Goal: Check status: Check status

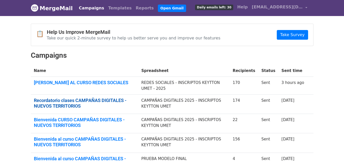
click at [135, 101] on link "Recordatorio clases CAMPAÑAS DIGITALES - NUEVOS TERRITORIOS" at bounding box center [84, 103] width 101 height 11
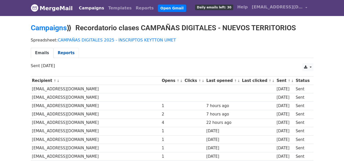
click at [63, 51] on link "Reports" at bounding box center [66, 53] width 25 height 10
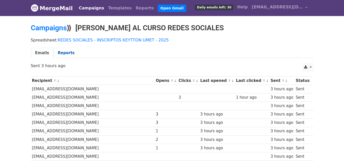
click at [65, 57] on link "Reports" at bounding box center [66, 53] width 25 height 10
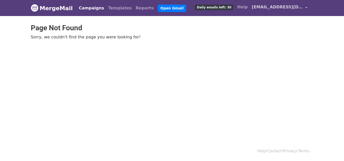
click at [299, 6] on span "[EMAIL_ADDRESS][DOMAIN_NAME]" at bounding box center [277, 7] width 51 height 6
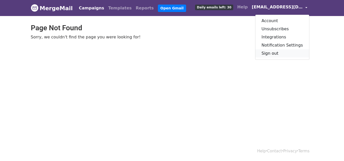
click at [278, 54] on link "Sign out" at bounding box center [283, 53] width 54 height 8
